Goal: Task Accomplishment & Management: Use online tool/utility

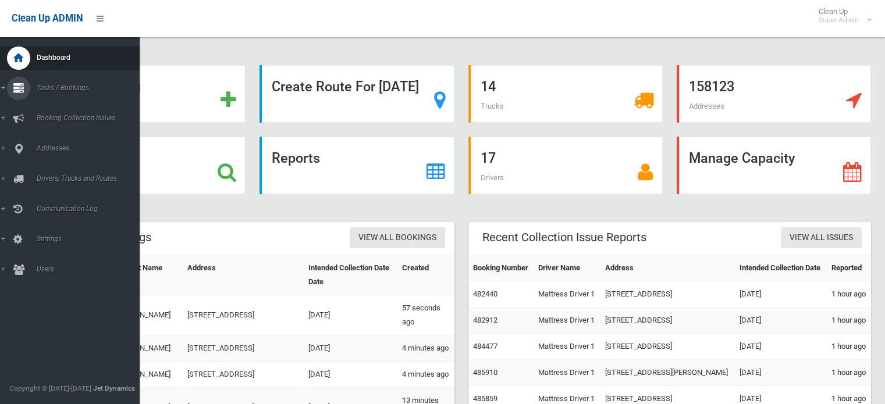
click at [72, 90] on span "Tasks / Bookings" at bounding box center [90, 88] width 115 height 8
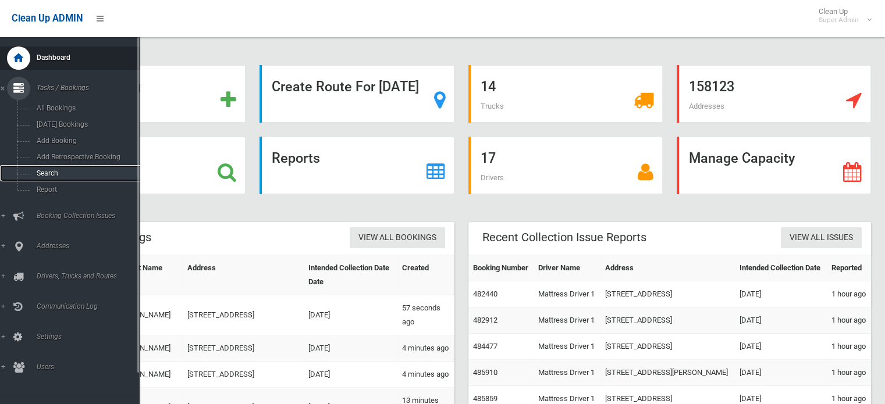
click at [48, 174] on span "Search" at bounding box center [85, 173] width 105 height 8
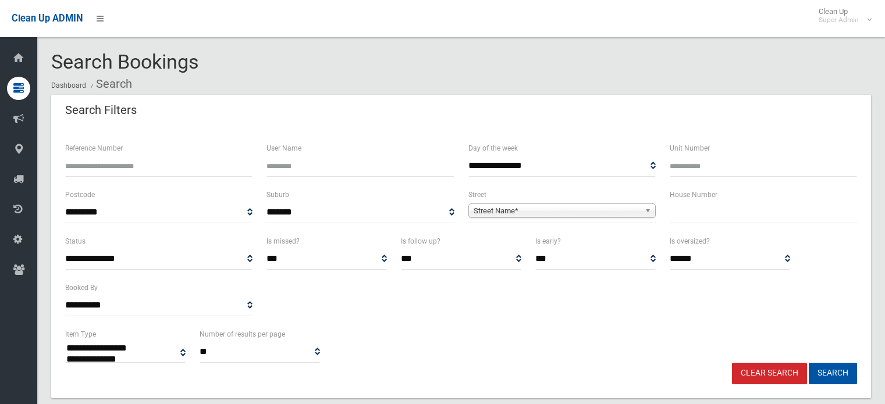
select select
click at [704, 215] on input "text" at bounding box center [762, 213] width 187 height 22
type input "*"
click at [611, 211] on span "Street Name*" at bounding box center [556, 211] width 166 height 14
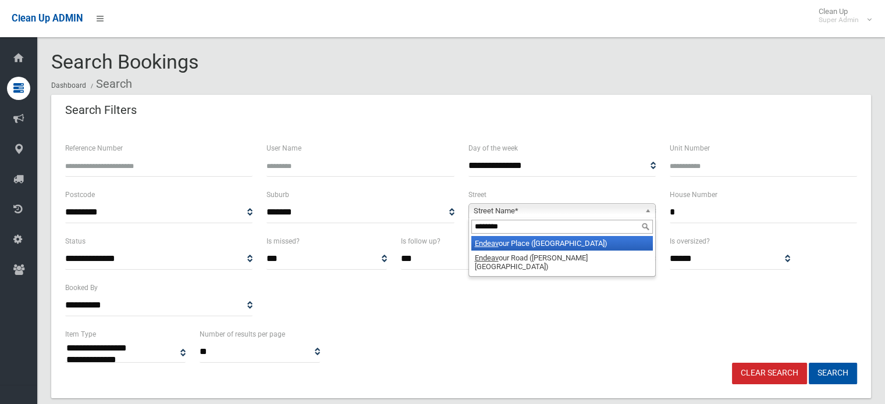
type input "*********"
click at [808, 363] on button "Search" at bounding box center [832, 374] width 48 height 22
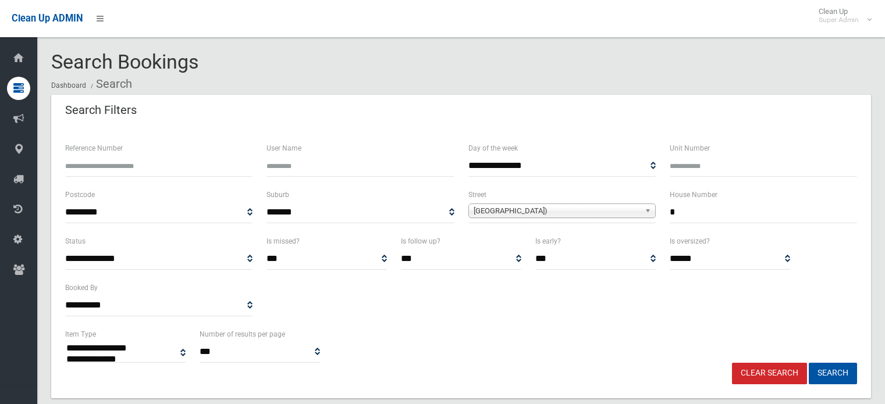
select select
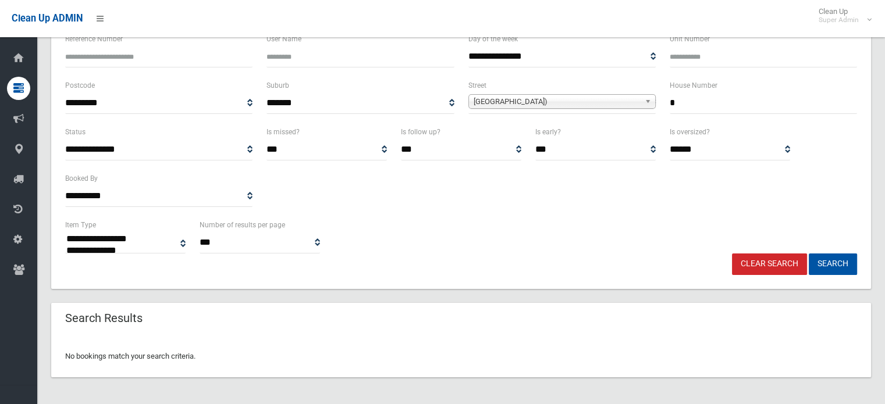
click at [701, 104] on input "*" at bounding box center [762, 103] width 187 height 22
click at [808, 254] on button "Search" at bounding box center [832, 265] width 48 height 22
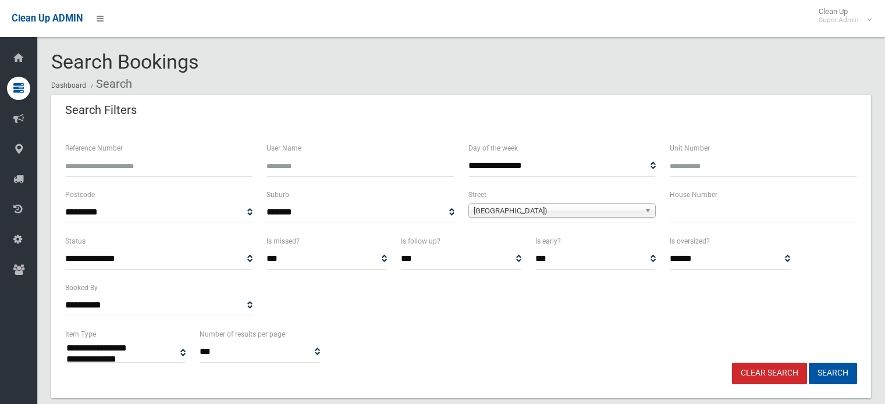
select select
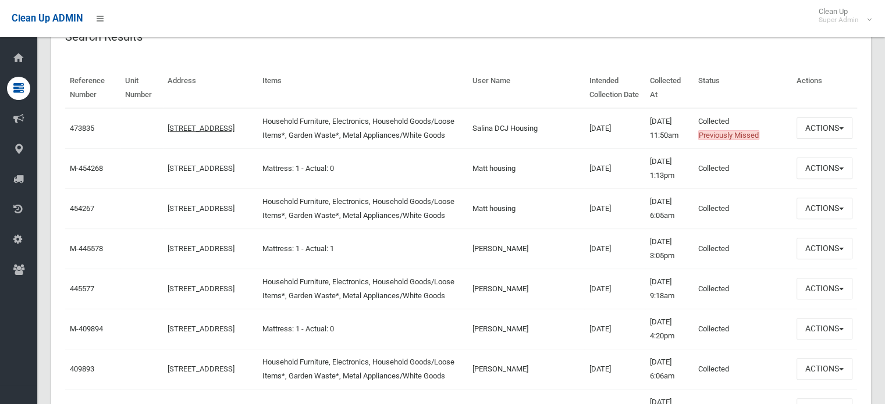
scroll to position [376, 0]
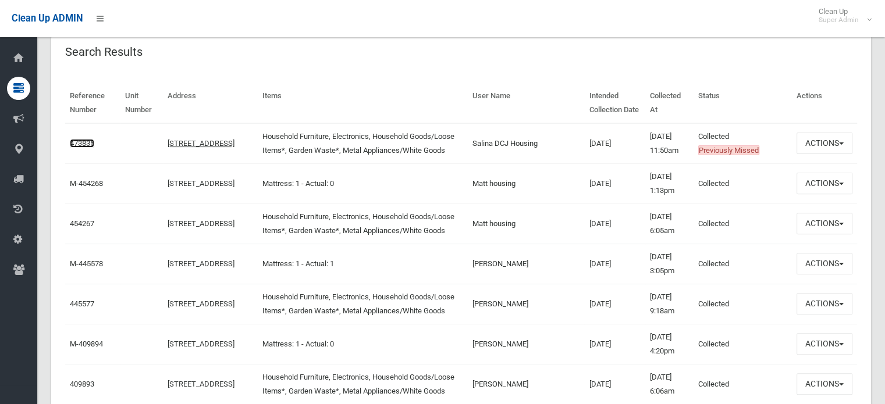
click at [83, 141] on link "473835" at bounding box center [82, 143] width 24 height 9
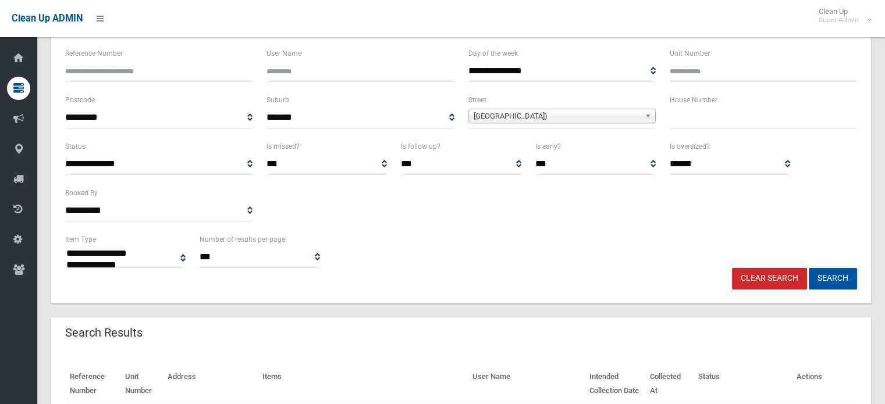
scroll to position [0, 0]
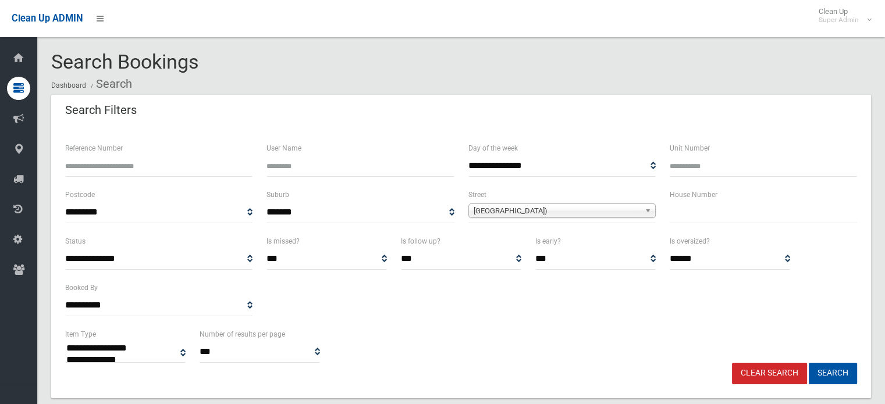
click at [746, 218] on input "text" at bounding box center [762, 213] width 187 height 22
type input "*"
click at [808, 363] on button "Search" at bounding box center [832, 374] width 48 height 22
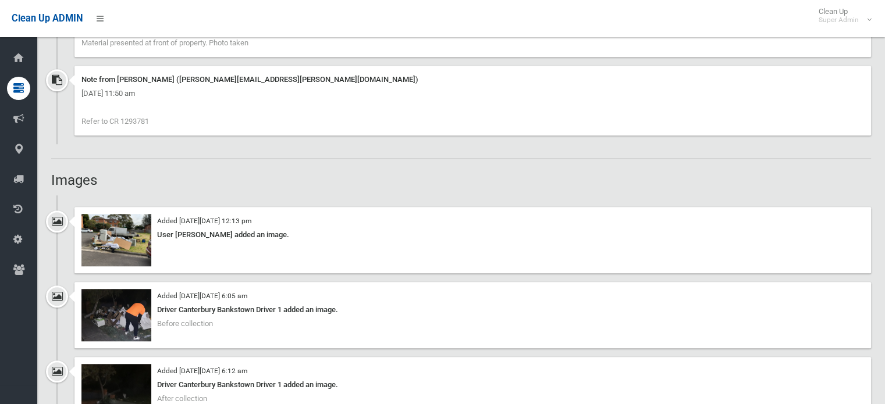
scroll to position [1017, 0]
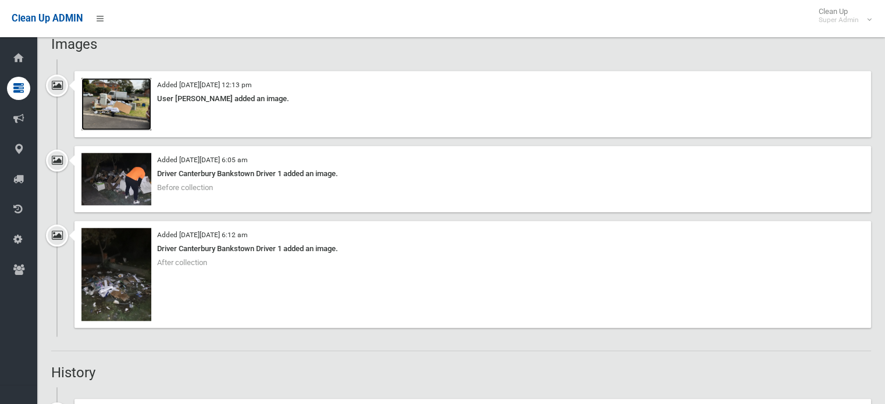
click at [141, 111] on img at bounding box center [116, 104] width 70 height 52
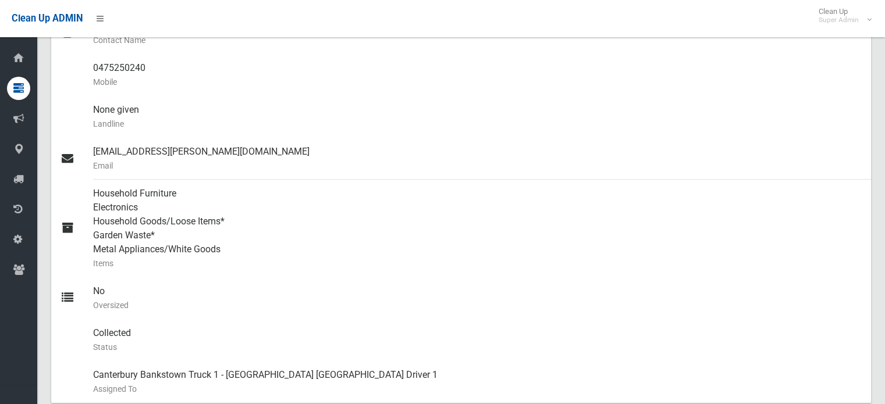
scroll to position [0, 0]
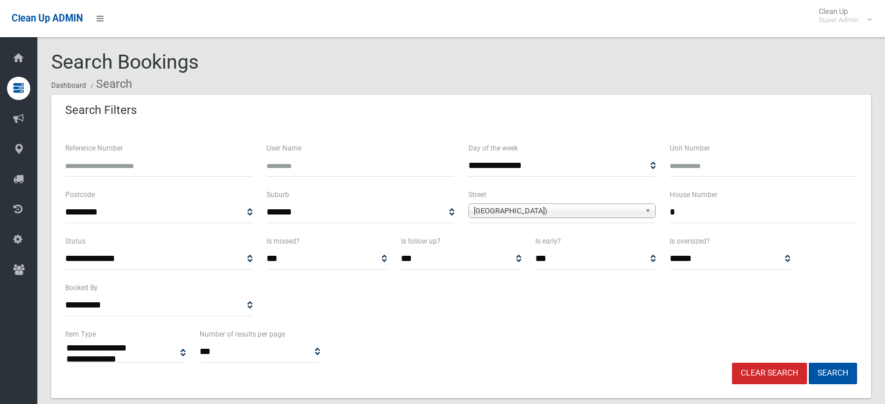
select select
